Goal: Find specific page/section

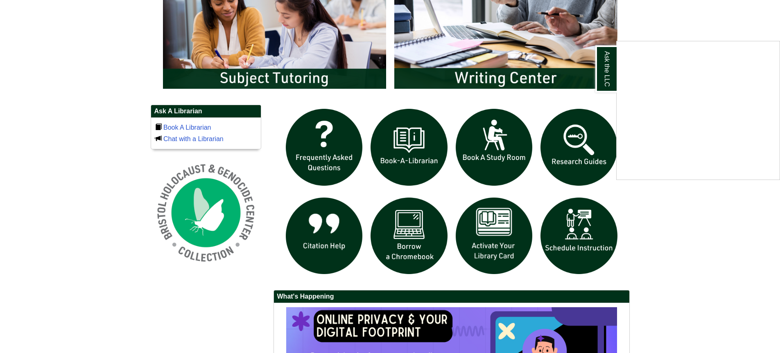
scroll to position [489, 0]
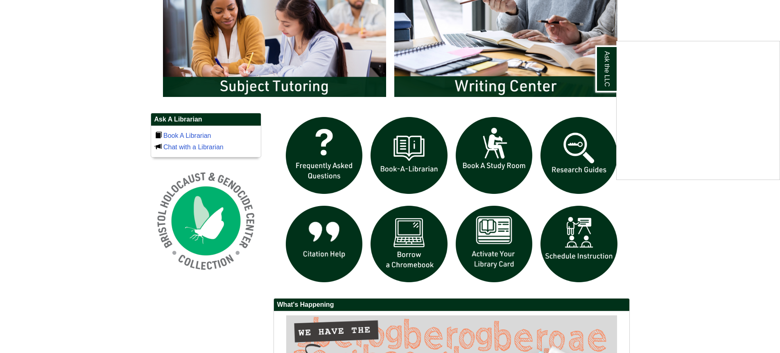
click at [590, 240] on div "Ask the LLC" at bounding box center [390, 176] width 780 height 353
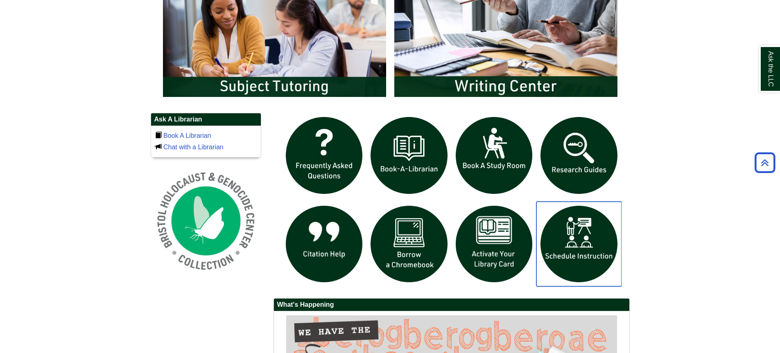
click at [586, 256] on img "slideshow" at bounding box center [579, 244] width 85 height 85
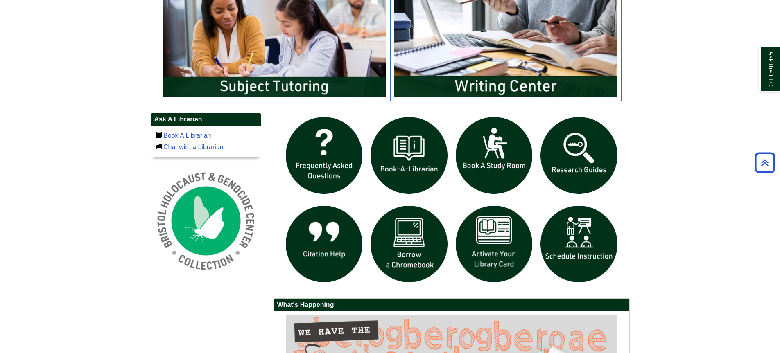
click at [477, 66] on img "slideshow" at bounding box center [505, 39] width 231 height 125
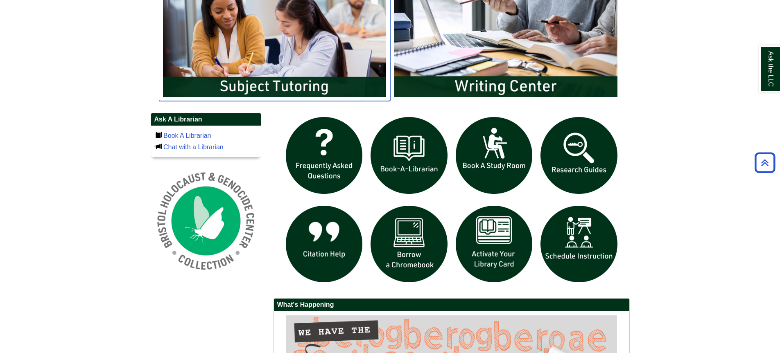
click at [277, 48] on img "slideshow" at bounding box center [274, 39] width 231 height 125
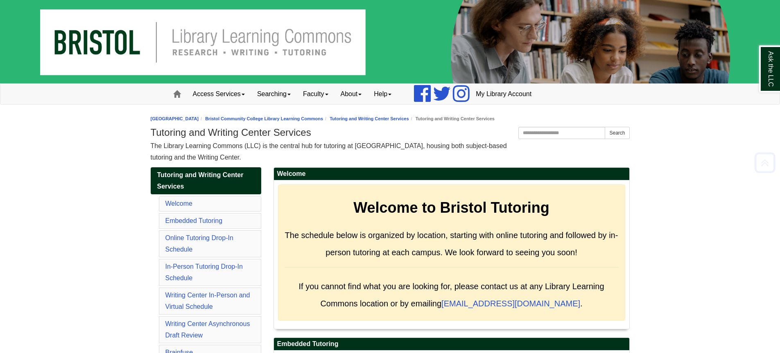
scroll to position [3935, 0]
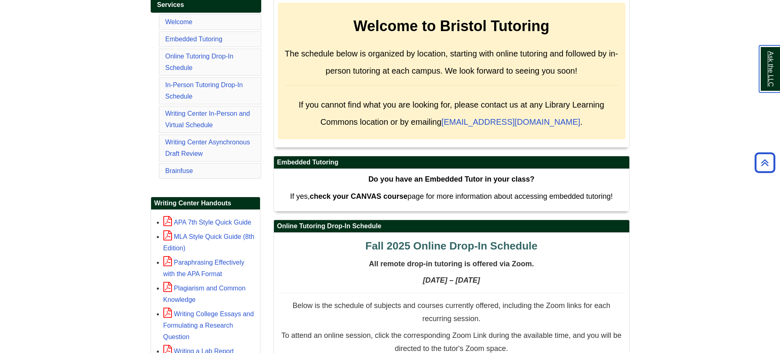
scroll to position [164, 0]
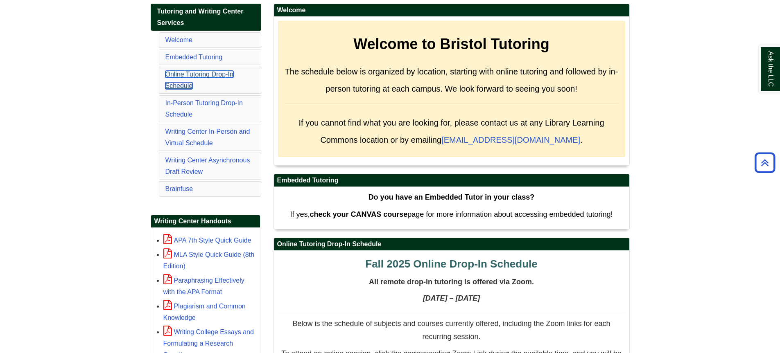
click at [209, 74] on link "Online Tutoring Drop-In Schedule" at bounding box center [199, 80] width 68 height 18
